Goal: Information Seeking & Learning: Learn about a topic

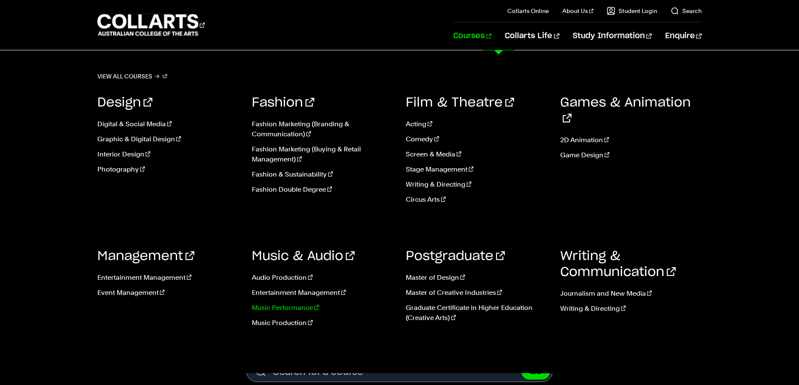
click at [285, 308] on link "Music Performance" at bounding box center [323, 308] width 142 height 10
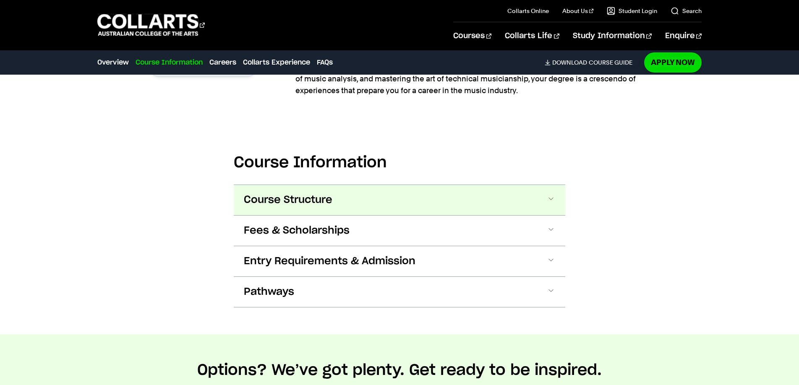
click at [351, 202] on button "Course Structure" at bounding box center [400, 200] width 332 height 30
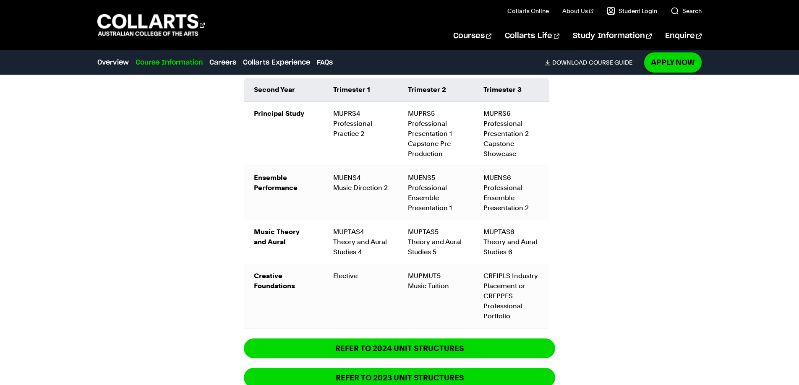
scroll to position [1193, 0]
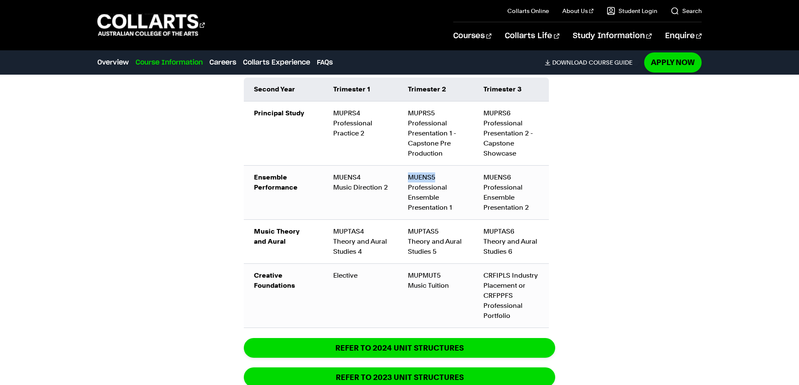
drag, startPoint x: 411, startPoint y: 176, endPoint x: 442, endPoint y: 173, distance: 31.7
click at [442, 173] on td "MUENS5 Professional Ensemble Presentation 1" at bounding box center [436, 192] width 76 height 54
drag, startPoint x: 412, startPoint y: 188, endPoint x: 441, endPoint y: 193, distance: 29.3
click at [447, 188] on td "MUENS5 Professional Ensemble Presentation 1" at bounding box center [436, 192] width 76 height 54
drag, startPoint x: 401, startPoint y: 195, endPoint x: 453, endPoint y: 198, distance: 52.2
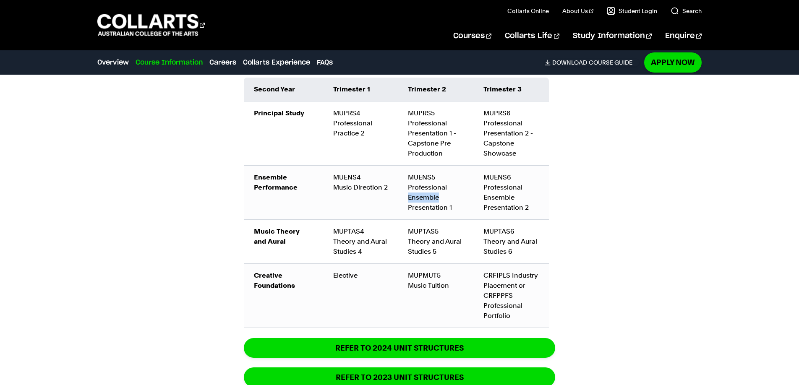
click at [453, 198] on td "MUENS5 Professional Ensemble Presentation 1" at bounding box center [436, 192] width 76 height 54
drag, startPoint x: 408, startPoint y: 206, endPoint x: 458, endPoint y: 206, distance: 50.4
click at [462, 207] on td "MUENS5 Professional Ensemble Presentation 1" at bounding box center [436, 192] width 76 height 54
click at [395, 212] on td "MUENS4 Music Direction 2" at bounding box center [360, 192] width 75 height 54
drag, startPoint x: 410, startPoint y: 178, endPoint x: 459, endPoint y: 175, distance: 49.6
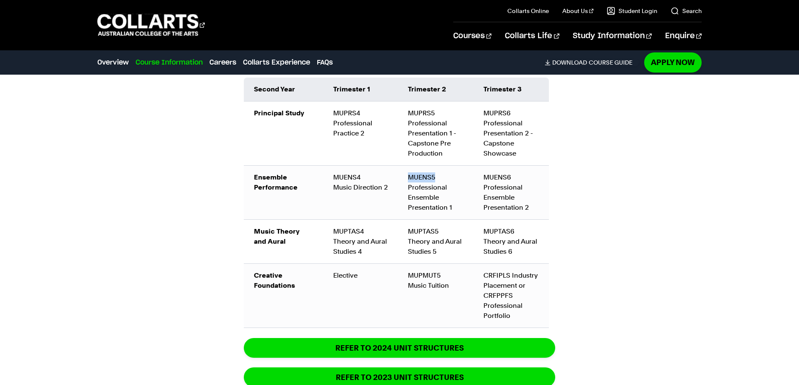
click at [459, 175] on td "MUENS5 Professional Ensemble Presentation 1" at bounding box center [436, 192] width 76 height 54
drag, startPoint x: 440, startPoint y: 194, endPoint x: 434, endPoint y: 194, distance: 6.3
click at [440, 194] on td "MUENS5 Professional Ensemble Presentation 1" at bounding box center [436, 192] width 76 height 54
drag, startPoint x: 417, startPoint y: 175, endPoint x: 452, endPoint y: 174, distance: 34.8
click at [452, 174] on td "MUENS5 Professional Ensemble Presentation 1" at bounding box center [436, 192] width 76 height 54
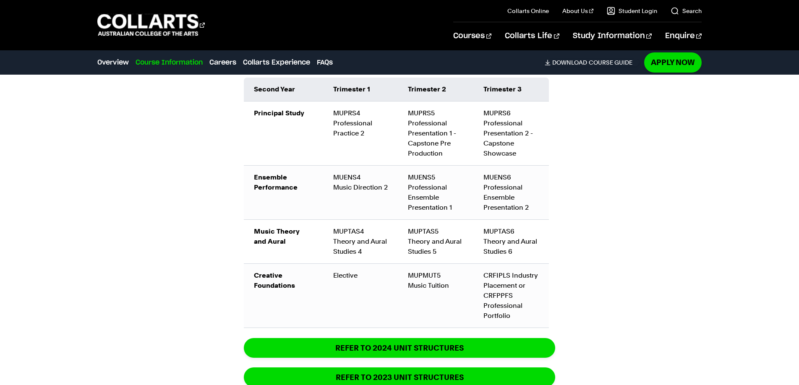
click at [439, 175] on td "MUENS5 Professional Ensemble Presentation 1" at bounding box center [436, 192] width 76 height 54
drag, startPoint x: 410, startPoint y: 177, endPoint x: 457, endPoint y: 181, distance: 47.1
click at [457, 179] on td "MUENS5 Professional Ensemble Presentation 1" at bounding box center [436, 192] width 76 height 54
click at [447, 182] on td "MUENS5 Professional Ensemble Presentation 1" at bounding box center [436, 192] width 76 height 54
drag, startPoint x: 408, startPoint y: 178, endPoint x: 462, endPoint y: 176, distance: 53.4
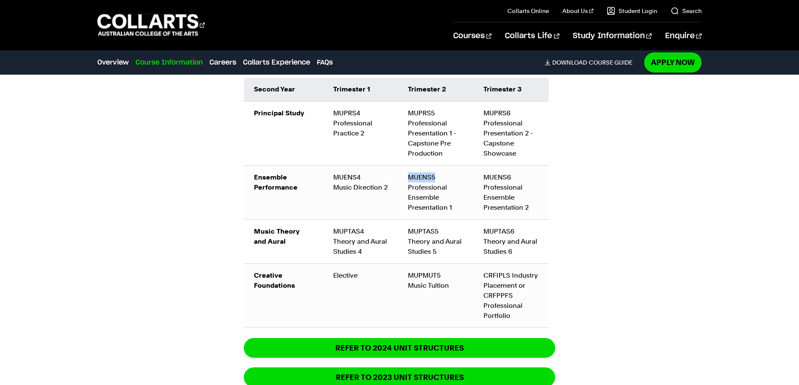
click at [462, 176] on td "MUENS5 Professional Ensemble Presentation 1" at bounding box center [436, 192] width 76 height 54
click at [434, 177] on td "MUENS5 Professional Ensemble Presentation 1" at bounding box center [436, 192] width 76 height 54
drag, startPoint x: 407, startPoint y: 178, endPoint x: 455, endPoint y: 178, distance: 48.7
click at [455, 178] on td "MUENS5 Professional Ensemble Presentation 1" at bounding box center [436, 192] width 76 height 54
click at [442, 178] on td "MUENS5 Professional Ensemble Presentation 1" at bounding box center [436, 192] width 76 height 54
